Goal: Task Accomplishment & Management: Manage account settings

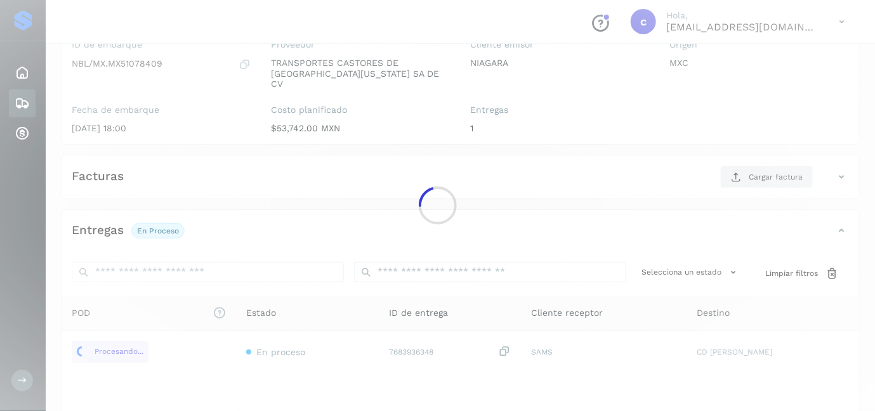
scroll to position [199, 0]
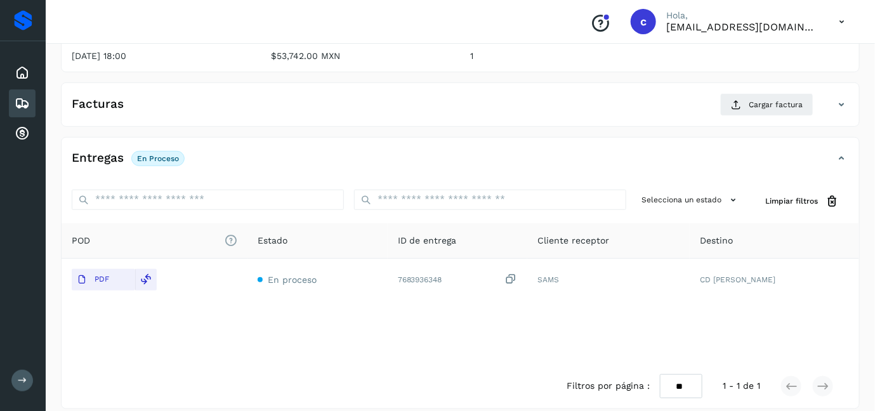
click at [22, 107] on icon at bounding box center [22, 103] width 15 height 15
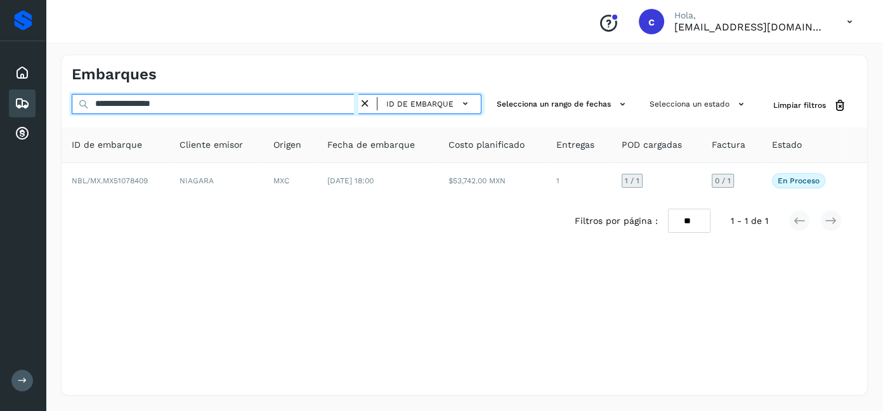
drag, startPoint x: 212, startPoint y: 105, endPoint x: 0, endPoint y: 123, distance: 212.6
click at [0, 123] on div "**********" at bounding box center [441, 205] width 883 height 411
paste input "text"
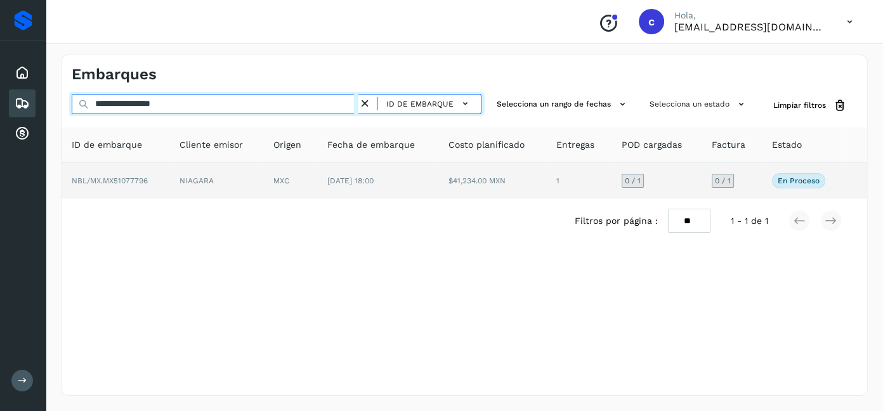
type input "**********"
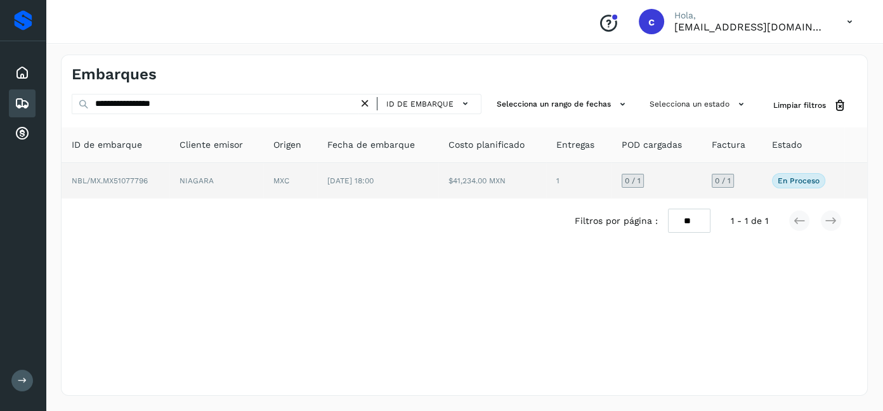
click at [342, 181] on span "[DATE] 18:00" at bounding box center [350, 180] width 46 height 9
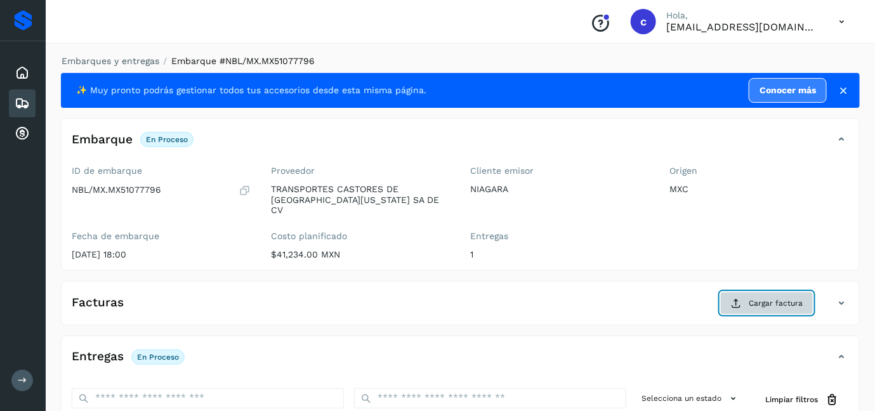
click at [800, 292] on button "Cargar factura" at bounding box center [766, 303] width 93 height 23
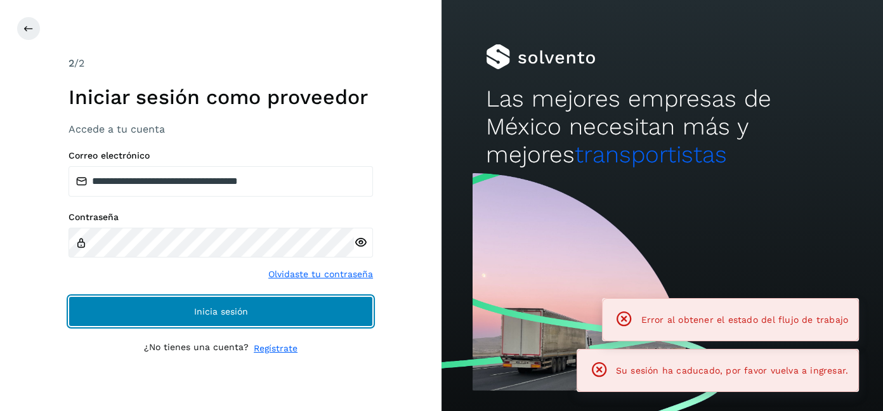
click at [281, 303] on button "Inicia sesión" at bounding box center [220, 311] width 304 height 30
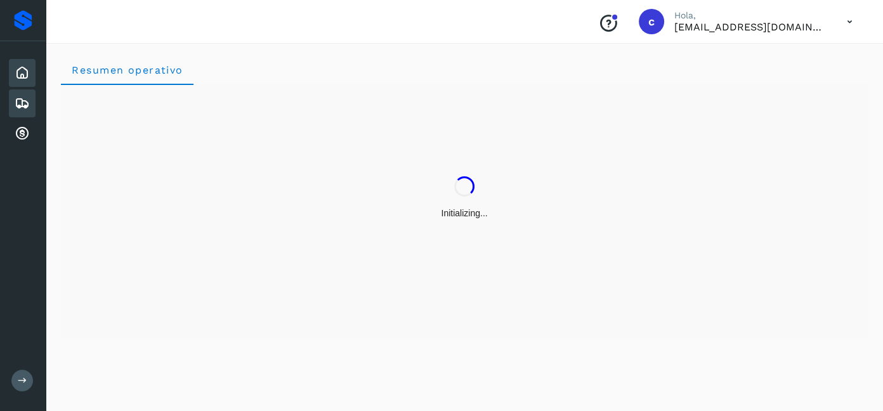
click at [27, 105] on icon at bounding box center [22, 103] width 15 height 15
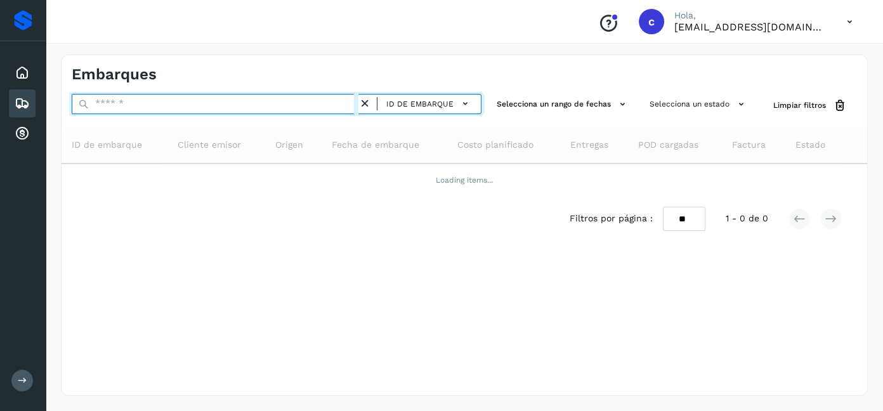
click at [147, 106] on input "text" at bounding box center [215, 104] width 287 height 20
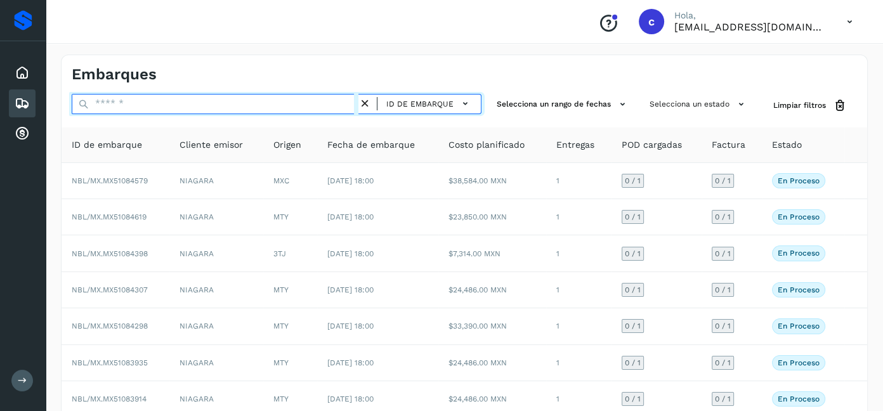
paste input "**********"
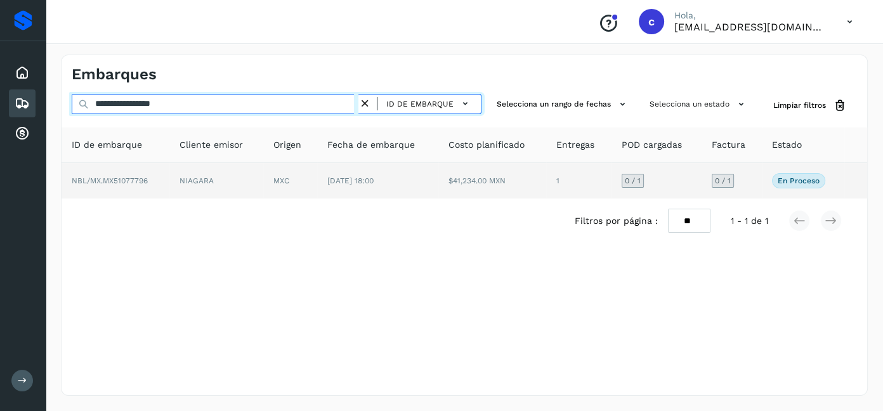
type input "**********"
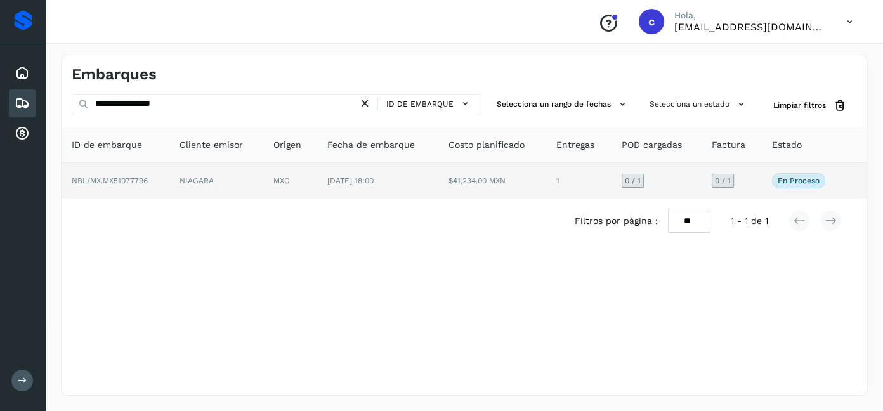
click at [267, 181] on td "MXC" at bounding box center [290, 181] width 54 height 36
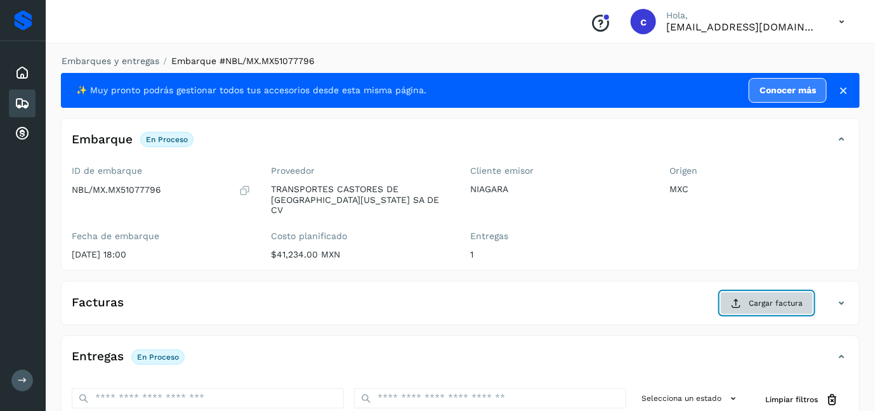
click at [782, 297] on span "Cargar factura" at bounding box center [775, 302] width 54 height 11
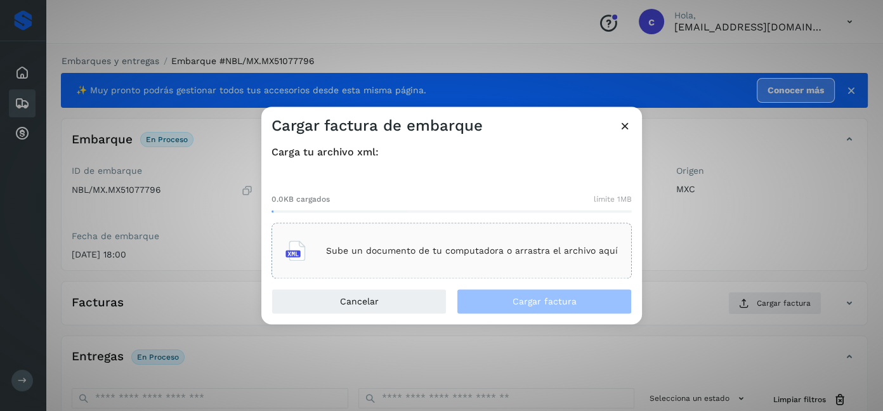
click at [533, 245] on div "Sube un documento de tu computadora o arrastra el archivo aquí" at bounding box center [451, 251] width 332 height 34
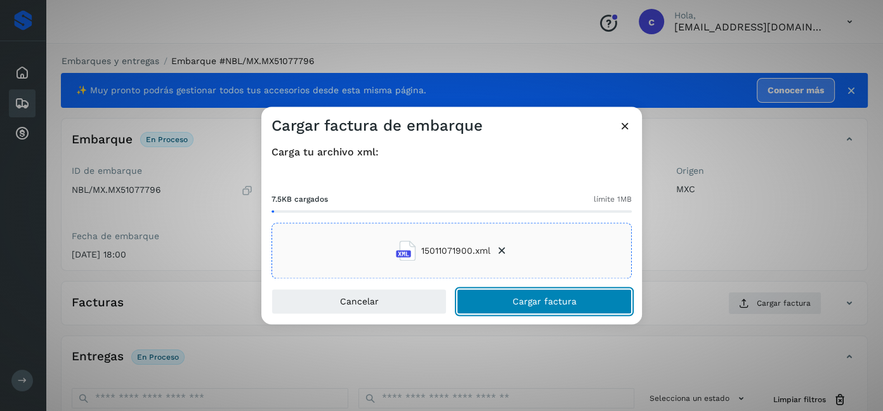
click at [566, 303] on span "Cargar factura" at bounding box center [544, 301] width 64 height 9
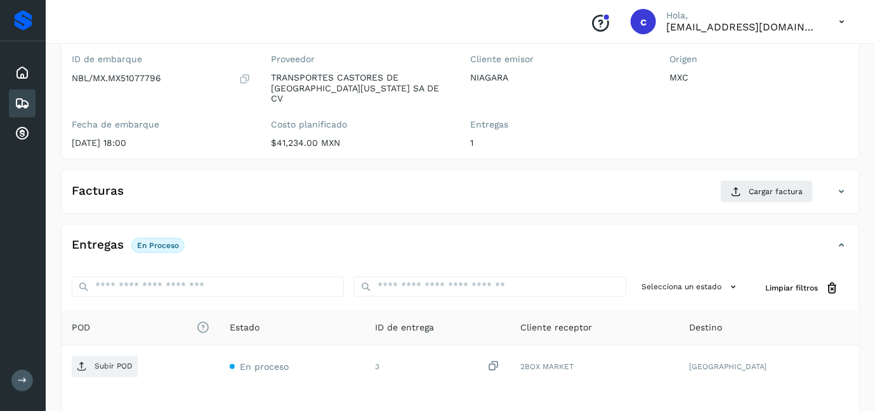
scroll to position [97, 0]
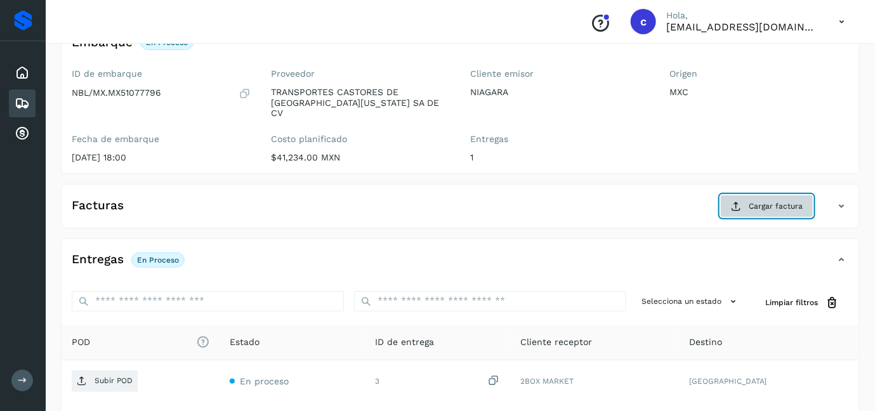
click at [738, 204] on button "Cargar factura" at bounding box center [766, 206] width 93 height 23
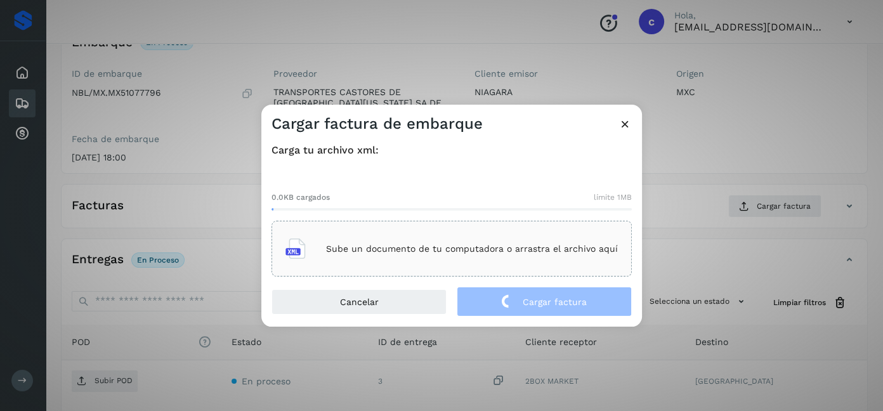
click at [509, 245] on p "Sube un documento de tu computadora o arrastra el archivo aquí" at bounding box center [472, 249] width 292 height 11
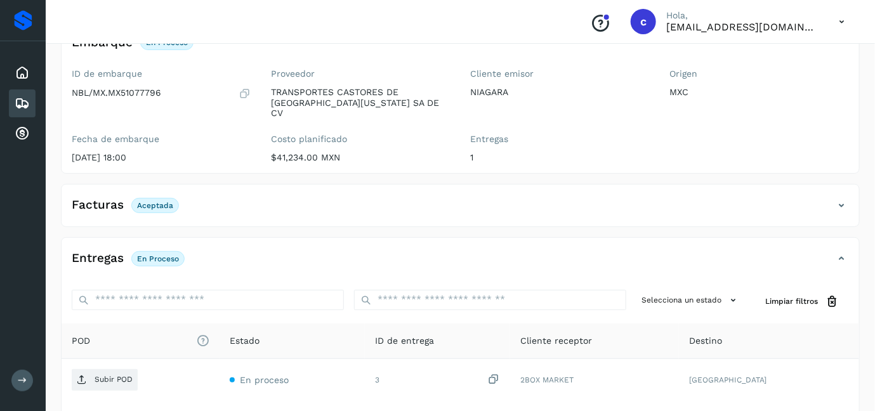
click at [677, 251] on div "Entregas En proceso" at bounding box center [448, 259] width 772 height 22
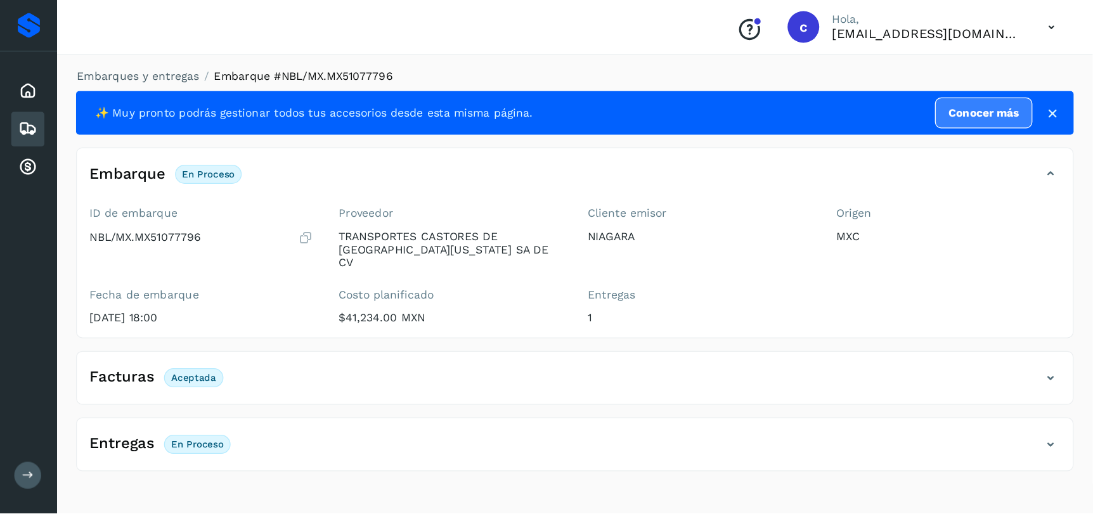
scroll to position [0, 0]
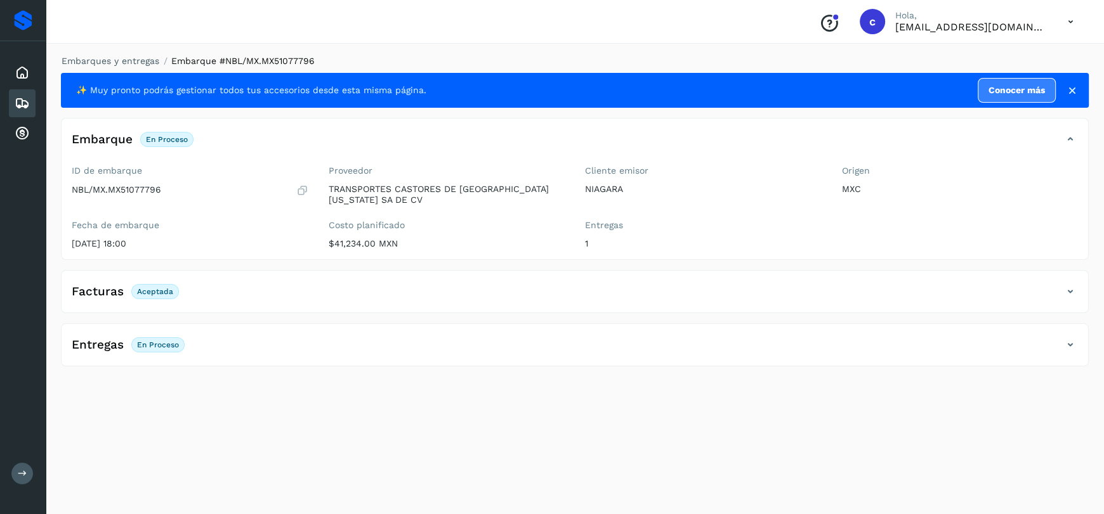
click at [494, 371] on div "Embarques y entregas Embarque #NBL/MX.MX51077796 ✨ Muy pronto podrás gestionar …" at bounding box center [575, 276] width 1058 height 475
click at [508, 358] on div "Entregas En proceso" at bounding box center [575, 350] width 1026 height 32
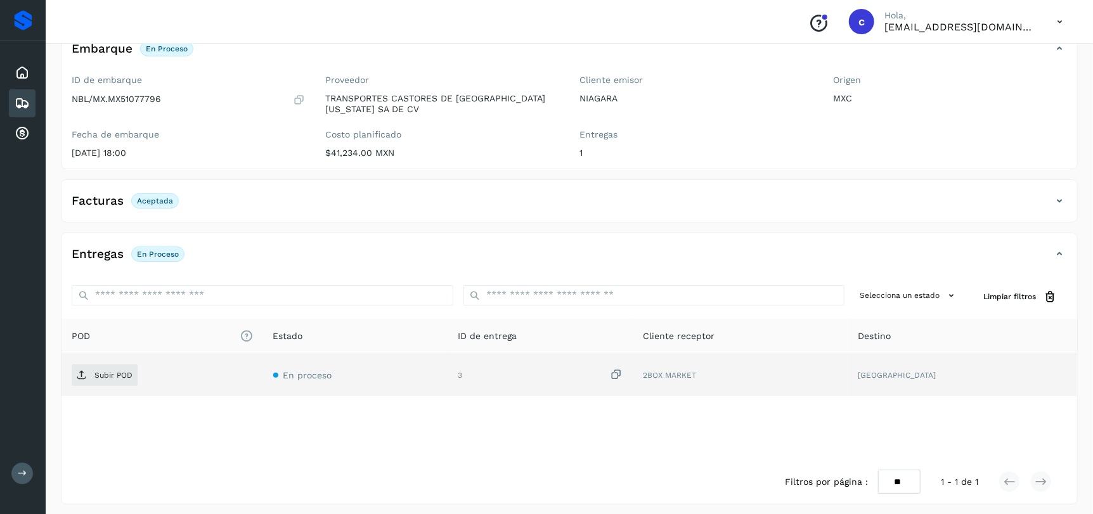
scroll to position [96, 0]
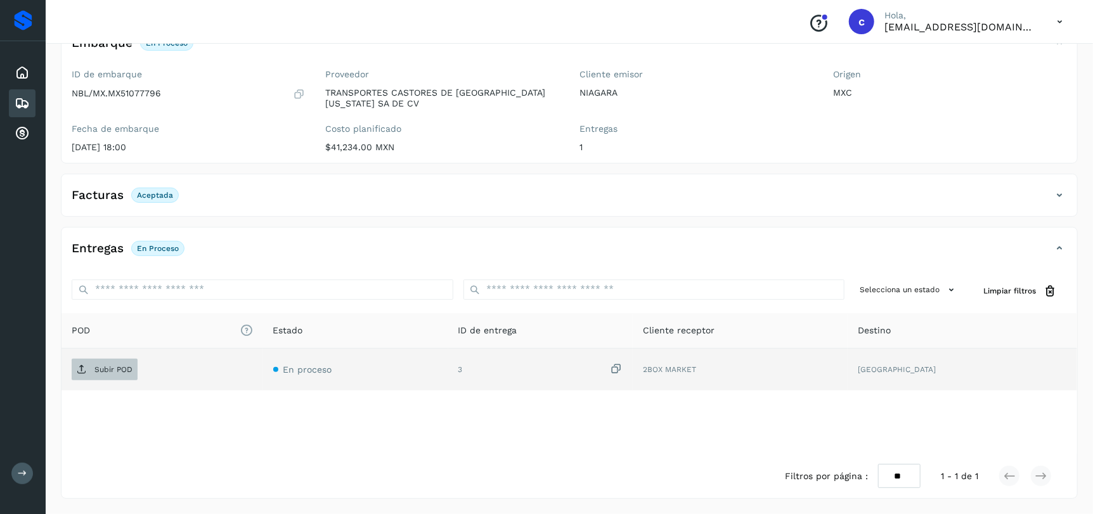
click at [109, 376] on span "Subir POD" at bounding box center [105, 370] width 66 height 20
click at [23, 103] on icon at bounding box center [22, 103] width 15 height 15
